Goal: Information Seeking & Learning: Compare options

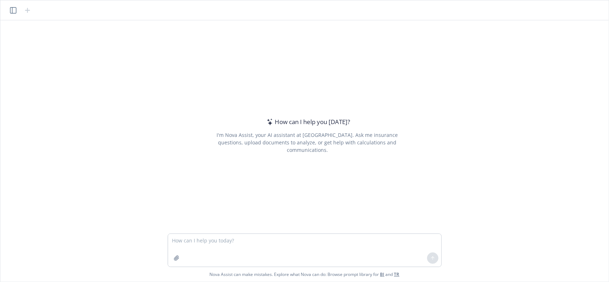
click at [11, 12] on icon "button" at bounding box center [13, 10] width 6 height 6
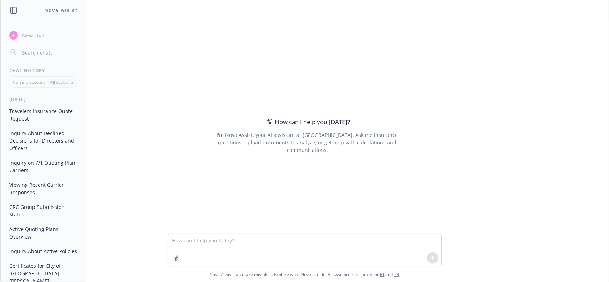
click at [46, 113] on button "Travelers Insurance Quote Request" at bounding box center [43, 114] width 74 height 19
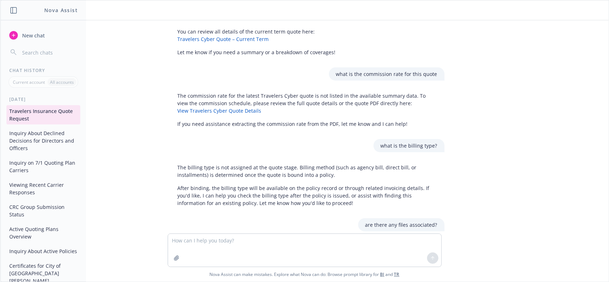
scroll to position [413, 0]
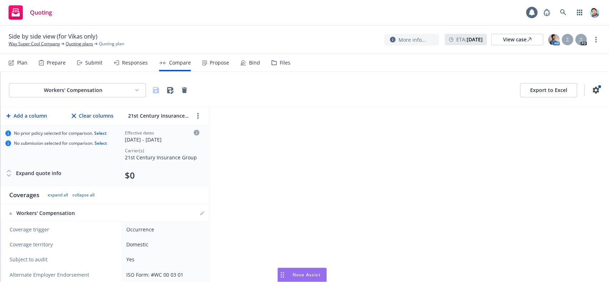
click at [287, 274] on div "Nova Assist" at bounding box center [307, 275] width 40 height 6
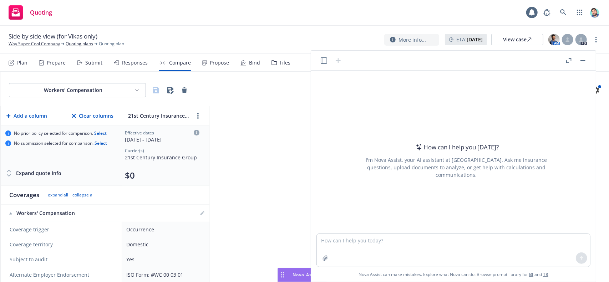
click at [323, 61] on icon "button" at bounding box center [324, 60] width 6 height 6
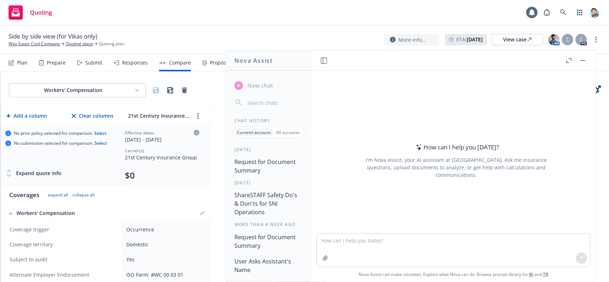
click at [326, 58] on icon "button" at bounding box center [324, 60] width 6 height 6
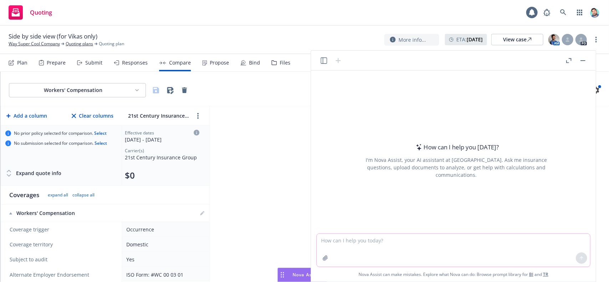
click at [356, 246] on textarea at bounding box center [453, 250] width 273 height 33
type textarea "t"
type textarea "w"
